Goal: Navigation & Orientation: Find specific page/section

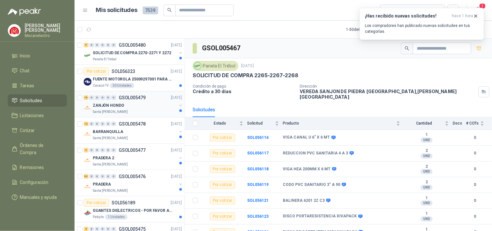
click at [128, 108] on div "ZANJÓN HONDO" at bounding box center [135, 106] width 84 height 8
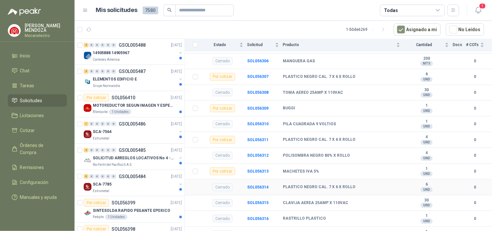
scroll to position [151, 0]
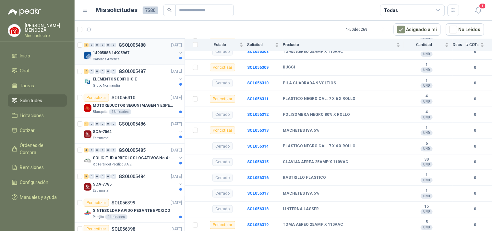
click at [130, 55] on div "14905888 14905967" at bounding box center [135, 53] width 84 height 8
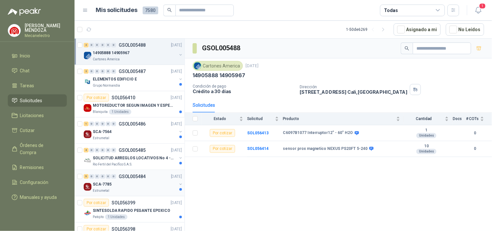
click at [141, 195] on div "5 0 0 0 0 0 GSOL005484 [DATE] SCA-7785 Estrumetal" at bounding box center [130, 183] width 110 height 26
click at [141, 191] on div "Estrumetal" at bounding box center [135, 190] width 84 height 5
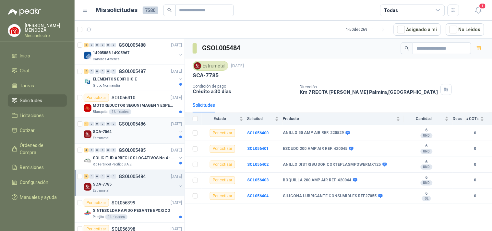
click at [156, 135] on div "SCA-7564" at bounding box center [135, 132] width 84 height 8
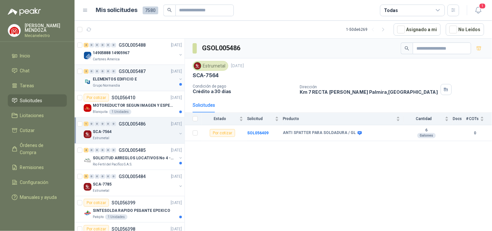
click at [147, 80] on div "ELEMENTOS EDIFICIO E" at bounding box center [135, 79] width 84 height 8
